Goal: Information Seeking & Learning: Learn about a topic

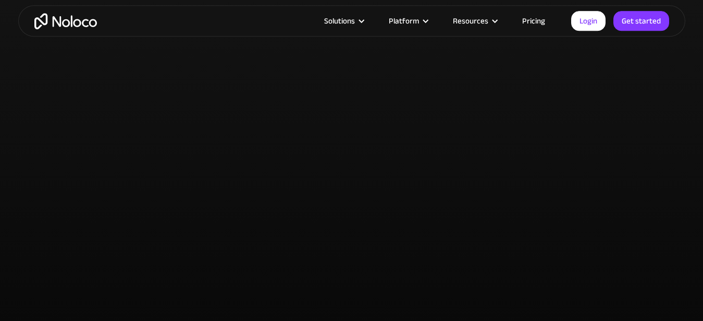
scroll to position [2747, 0]
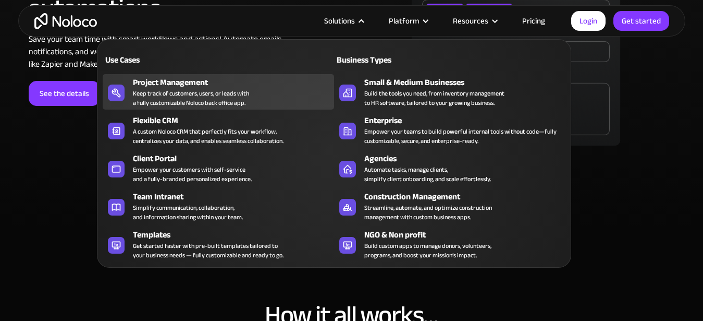
click at [155, 92] on div "Keep track of customers, users, or leads with a fully customizable Noloco back …" at bounding box center [191, 98] width 116 height 19
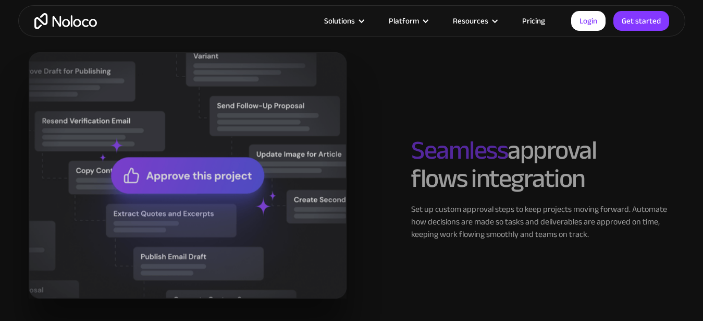
scroll to position [1506, 0]
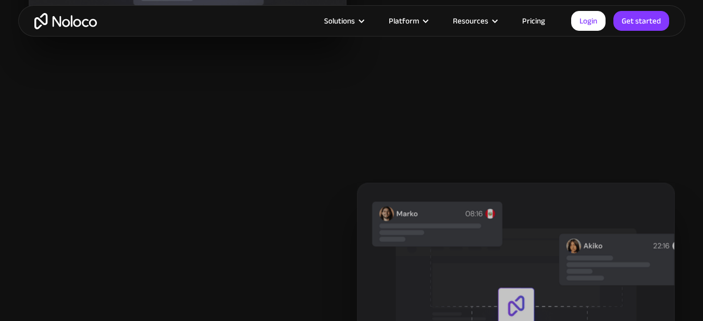
click at [539, 16] on link "Pricing" at bounding box center [533, 21] width 49 height 14
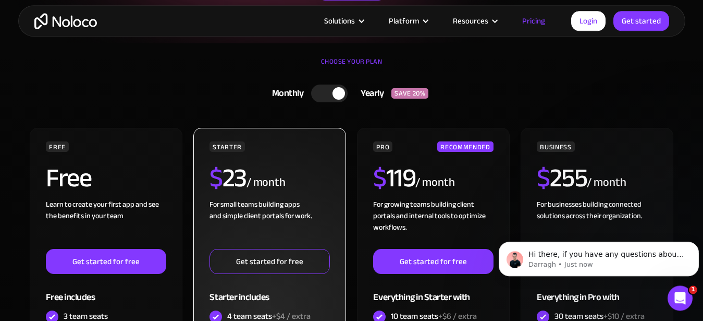
scroll to position [219, 0]
